Goal: Information Seeking & Learning: Learn about a topic

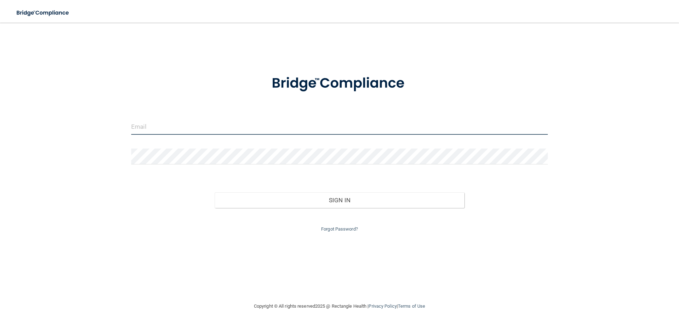
click at [150, 124] on input "email" at bounding box center [339, 127] width 417 height 16
type input "[EMAIL_ADDRESS][PERSON_NAME][DOMAIN_NAME]"
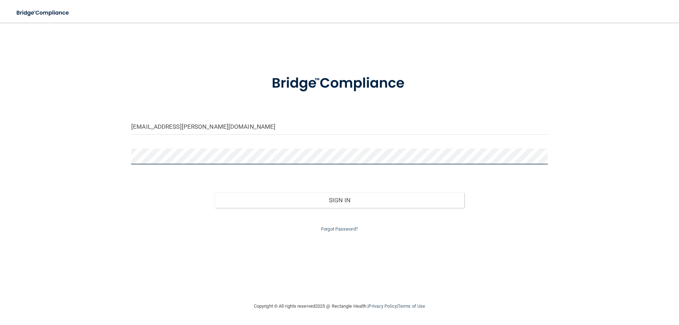
click at [215, 192] on button "Sign In" at bounding box center [340, 200] width 250 height 16
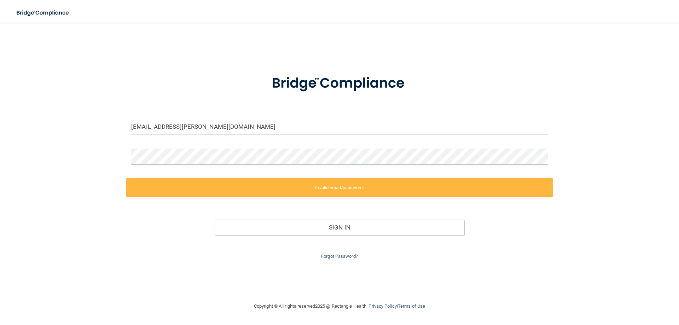
click at [81, 150] on div "[EMAIL_ADDRESS][PERSON_NAME][DOMAIN_NAME] Invalid email/password. You don't hav…" at bounding box center [339, 162] width 651 height 265
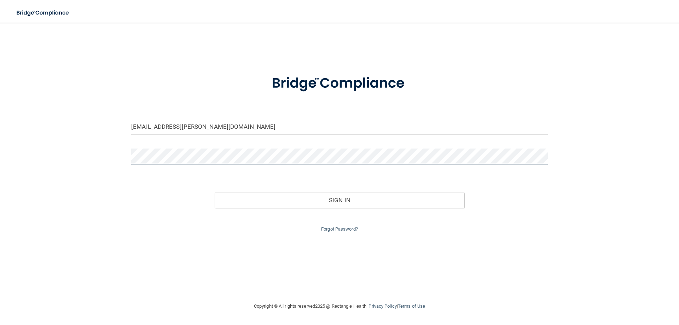
click at [215, 192] on button "Sign In" at bounding box center [340, 200] width 250 height 16
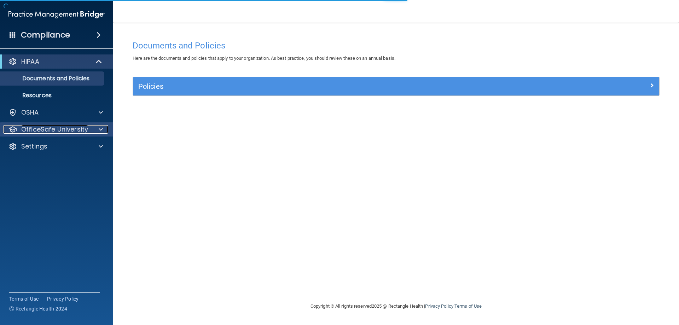
click at [101, 131] on span at bounding box center [101, 129] width 4 height 8
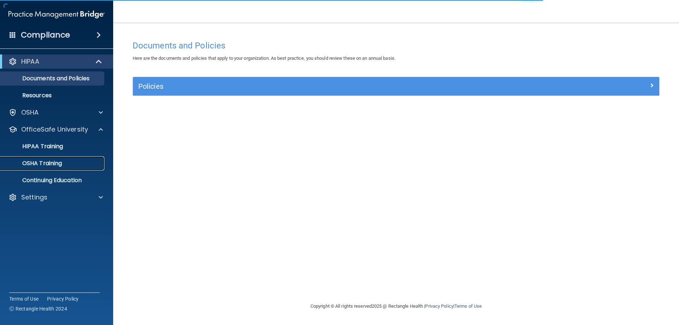
click at [42, 166] on p "OSHA Training" at bounding box center [33, 163] width 57 height 7
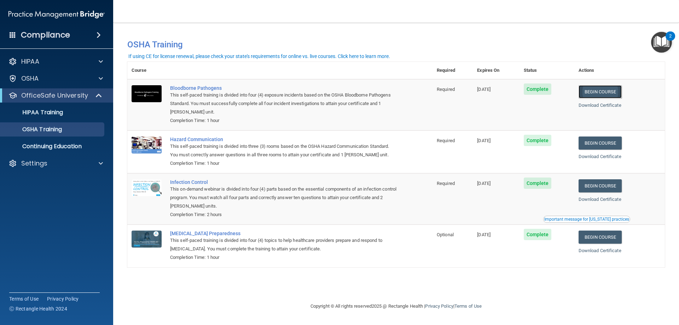
click at [611, 90] on link "Begin Course" at bounding box center [600, 91] width 43 height 13
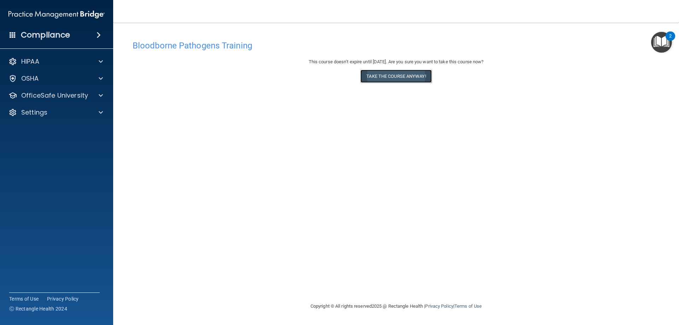
click at [398, 78] on button "Take the course anyway!" at bounding box center [396, 76] width 71 height 13
